Goal: Information Seeking & Learning: Learn about a topic

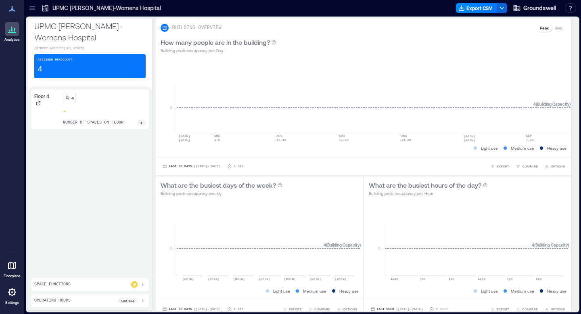
click at [139, 282] on icon at bounding box center [142, 284] width 6 height 6
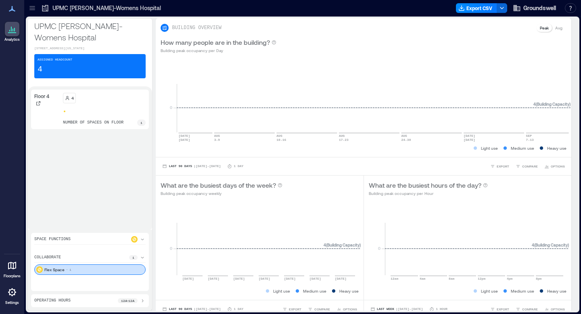
click at [88, 302] on div "Operating Hours 12a - 12a" at bounding box center [89, 300] width 111 height 6
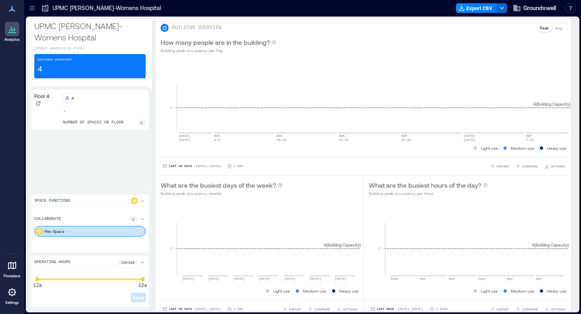
click at [12, 28] on icon at bounding box center [12, 29] width 10 height 10
click at [15, 10] on icon at bounding box center [12, 9] width 10 height 10
click at [11, 9] on icon at bounding box center [12, 9] width 6 height 6
click at [30, 10] on icon at bounding box center [32, 8] width 8 height 8
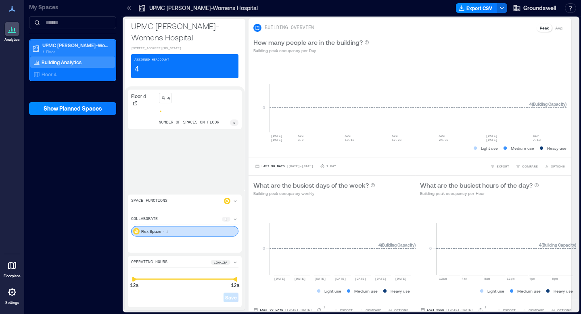
click at [78, 52] on p "1 Floor" at bounding box center [76, 51] width 68 height 6
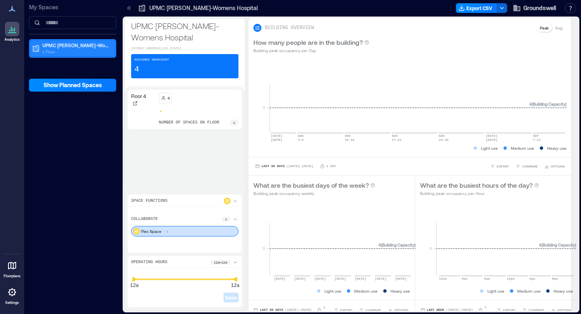
click at [78, 52] on p "1 Floor" at bounding box center [76, 51] width 68 height 6
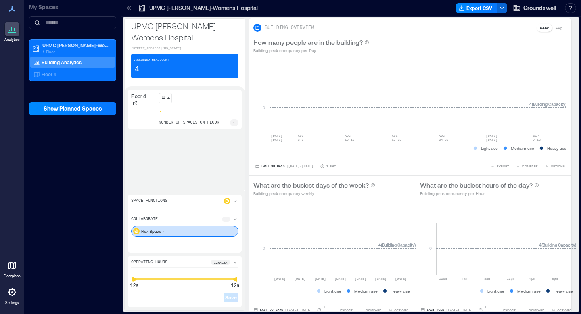
click at [82, 65] on div "Building Analytics" at bounding box center [57, 62] width 51 height 8
click at [81, 75] on div "Floor 4" at bounding box center [71, 74] width 78 height 8
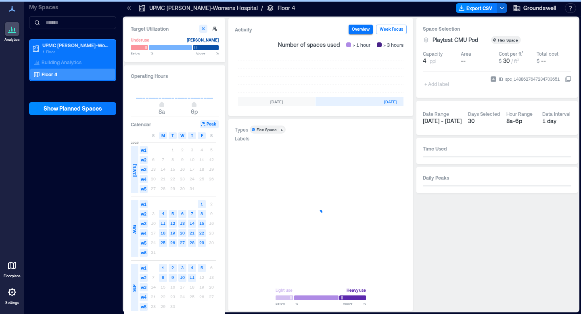
scroll to position [0, 270]
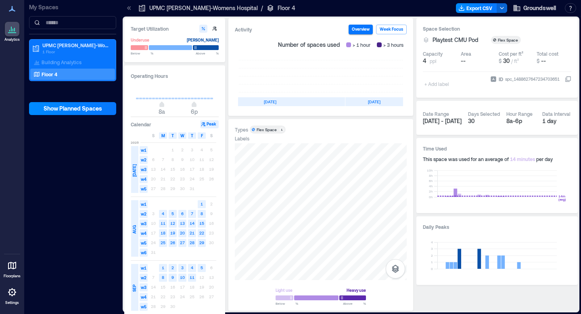
click at [129, 7] on icon at bounding box center [129, 8] width 8 height 8
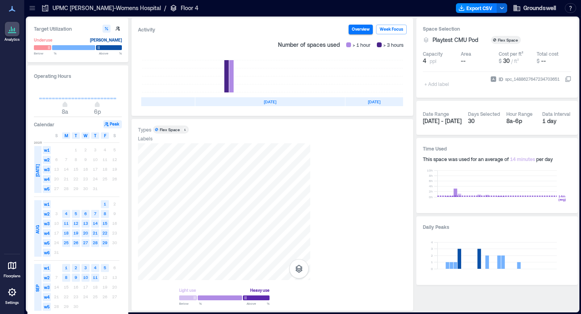
scroll to position [0, 174]
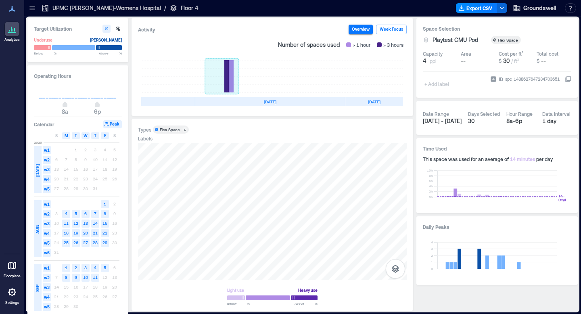
click at [231, 82] on rect at bounding box center [222, 76] width 34 height 32
